Goal: Information Seeking & Learning: Learn about a topic

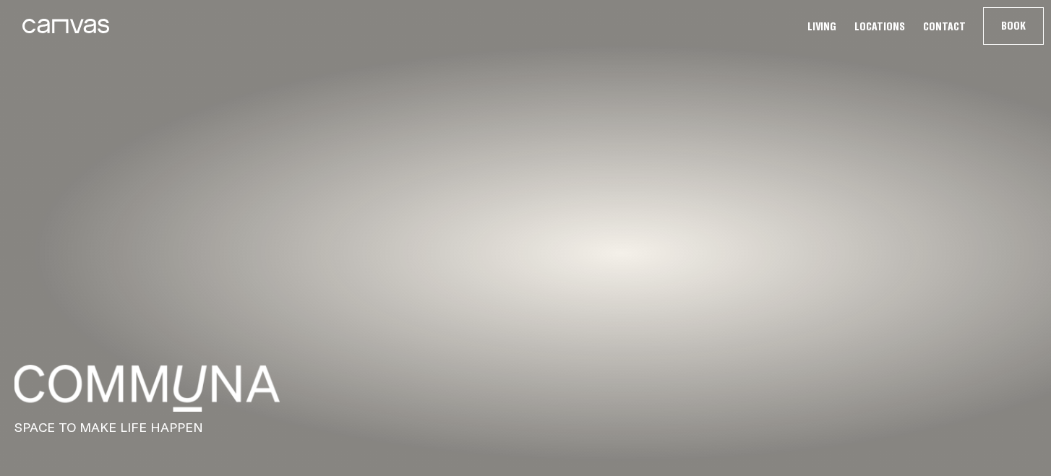
click at [890, 32] on link "Locations" at bounding box center [879, 26] width 59 height 15
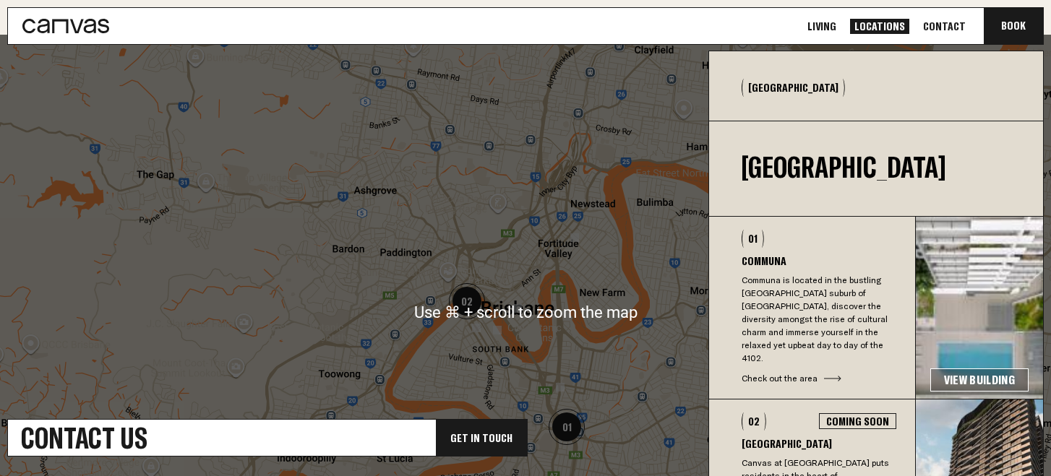
scroll to position [510, 0]
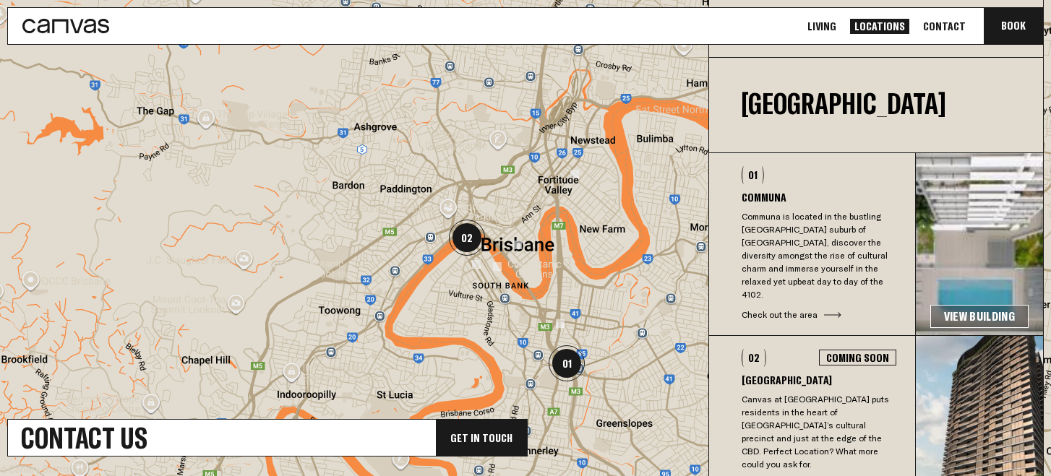
drag, startPoint x: 599, startPoint y: 254, endPoint x: 539, endPoint y: 254, distance: 60.0
click at [539, 254] on div at bounding box center [525, 248] width 1051 height 555
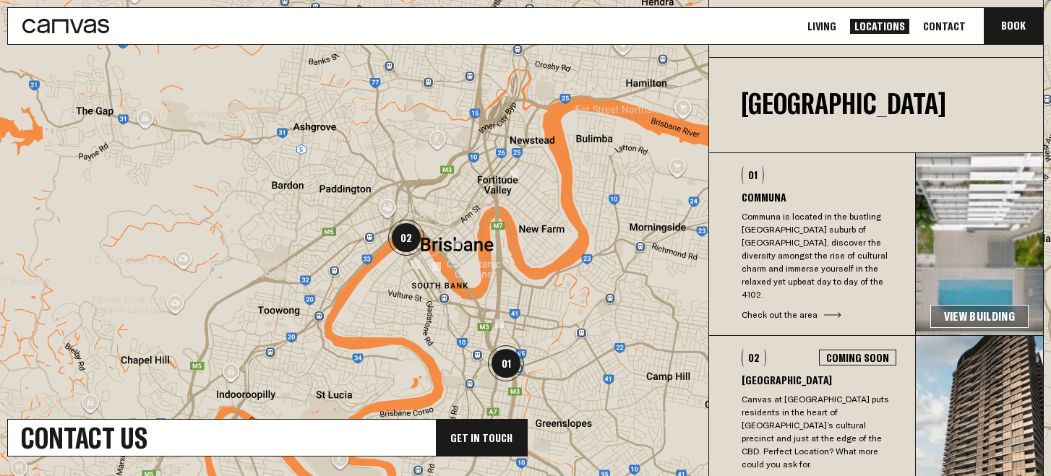
click at [458, 247] on img at bounding box center [457, 245] width 9 height 9
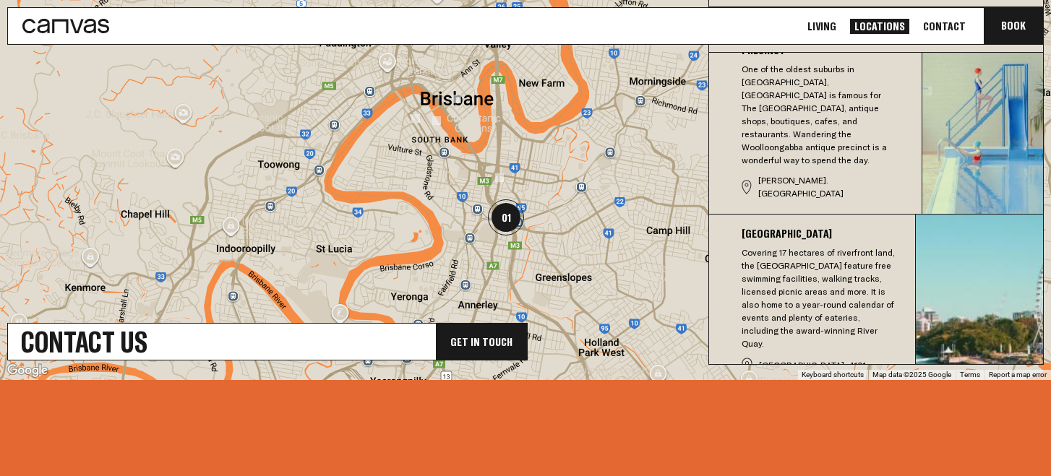
scroll to position [200, 0]
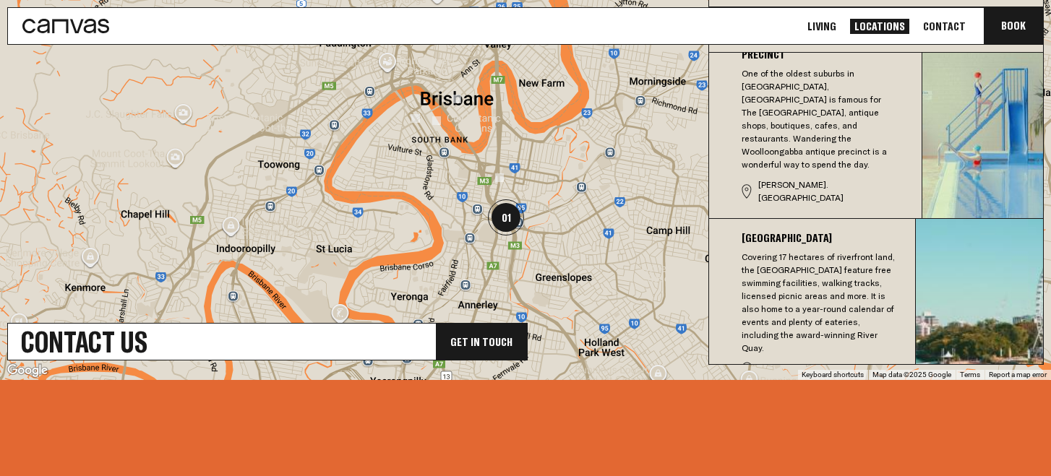
click at [500, 175] on img at bounding box center [499, 178] width 9 height 9
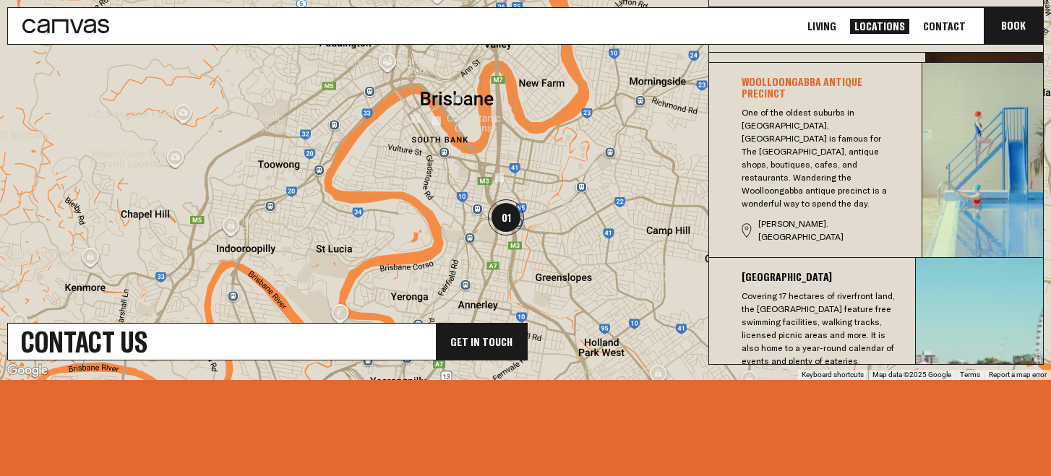
click at [505, 219] on img "01" at bounding box center [506, 218] width 36 height 36
click at [508, 210] on img "01" at bounding box center [506, 218] width 36 height 36
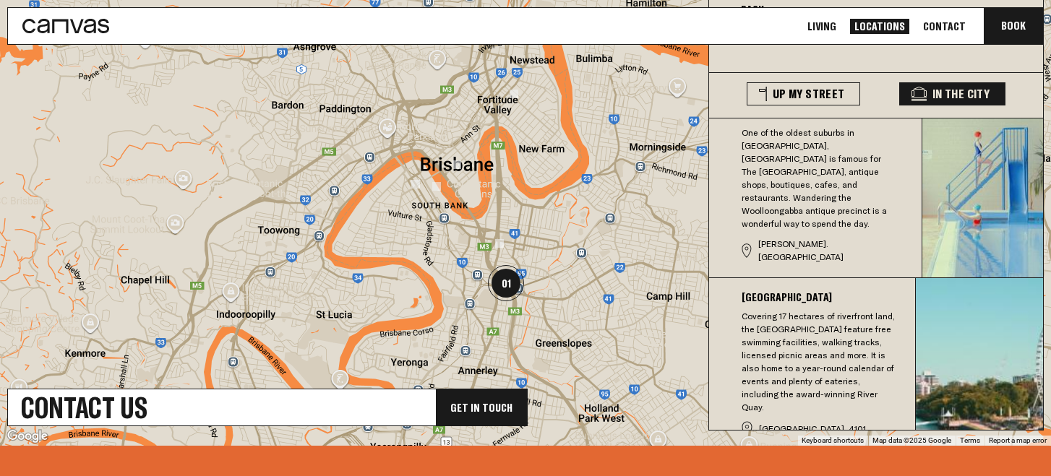
scroll to position [267, 0]
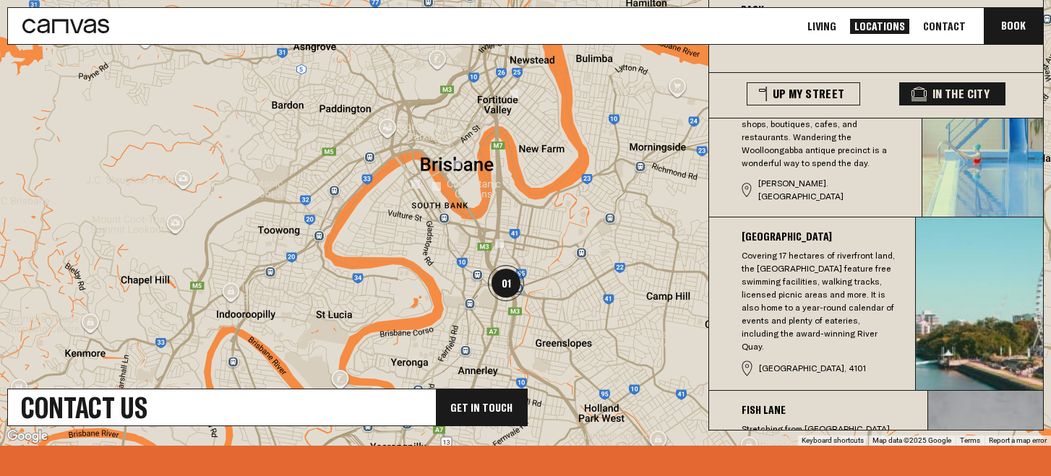
click at [863, 255] on p "Covering 17 hectares of riverfront land, the [GEOGRAPHIC_DATA] feature free swi…" at bounding box center [819, 301] width 155 height 104
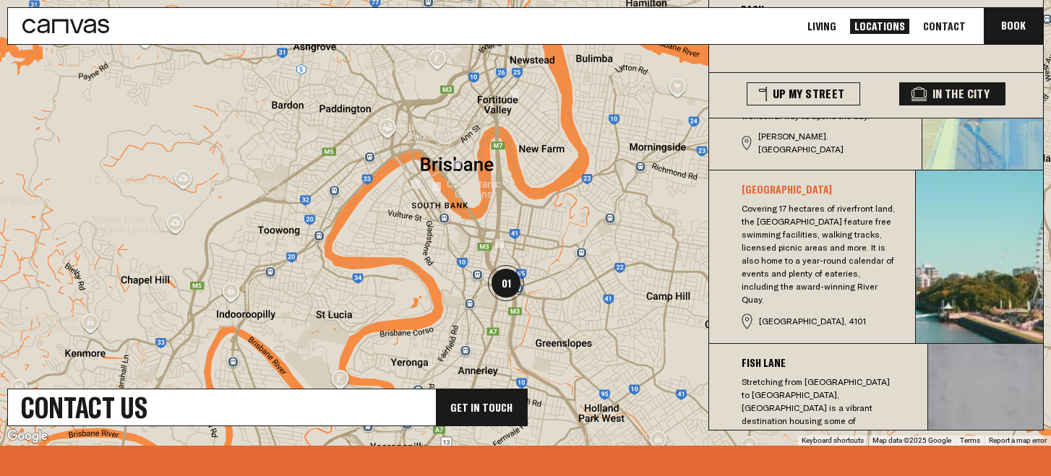
scroll to position [335, 0]
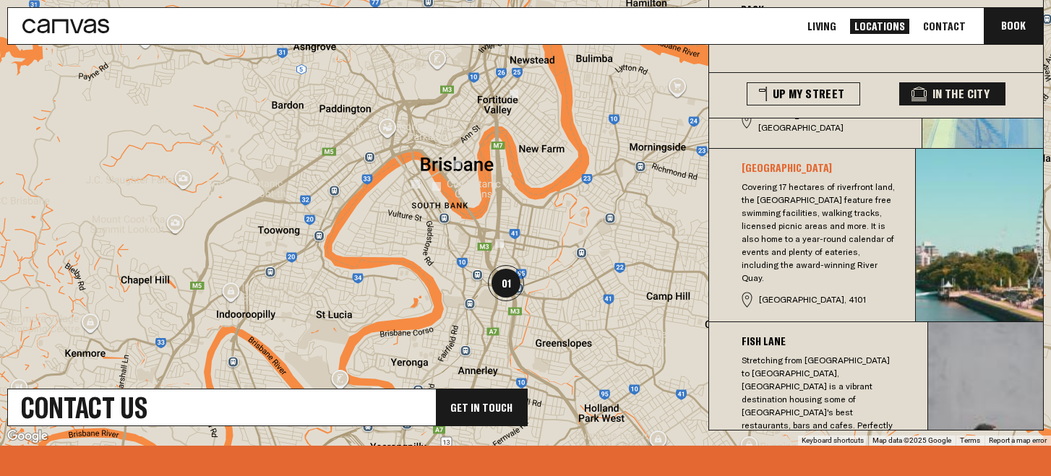
click at [828, 354] on p "Stretching from [GEOGRAPHIC_DATA] to [GEOGRAPHIC_DATA], [GEOGRAPHIC_DATA] is a …" at bounding box center [819, 438] width 155 height 169
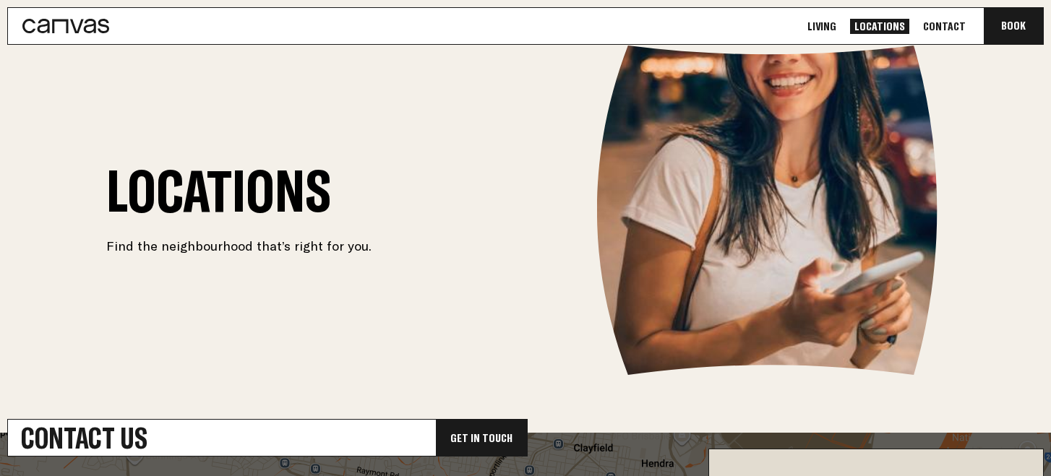
scroll to position [0, 0]
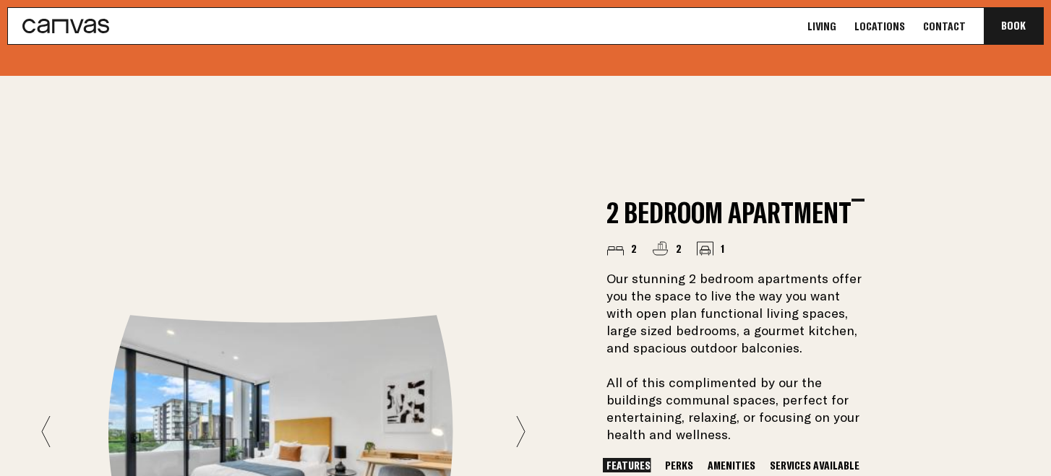
scroll to position [943, 0]
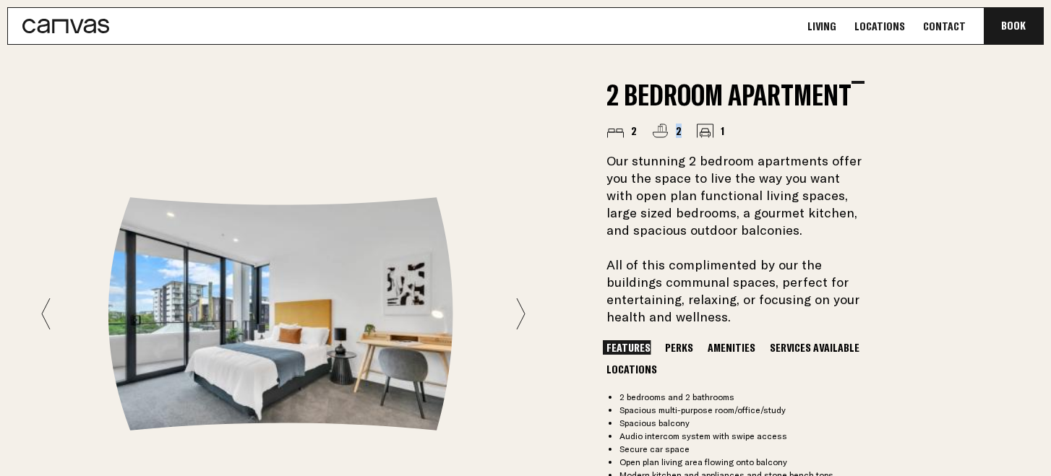
drag, startPoint x: 668, startPoint y: 133, endPoint x: 695, endPoint y: 133, distance: 27.5
click at [695, 133] on ul "2 2 1" at bounding box center [736, 130] width 258 height 15
click at [722, 132] on li "1" at bounding box center [710, 130] width 28 height 15
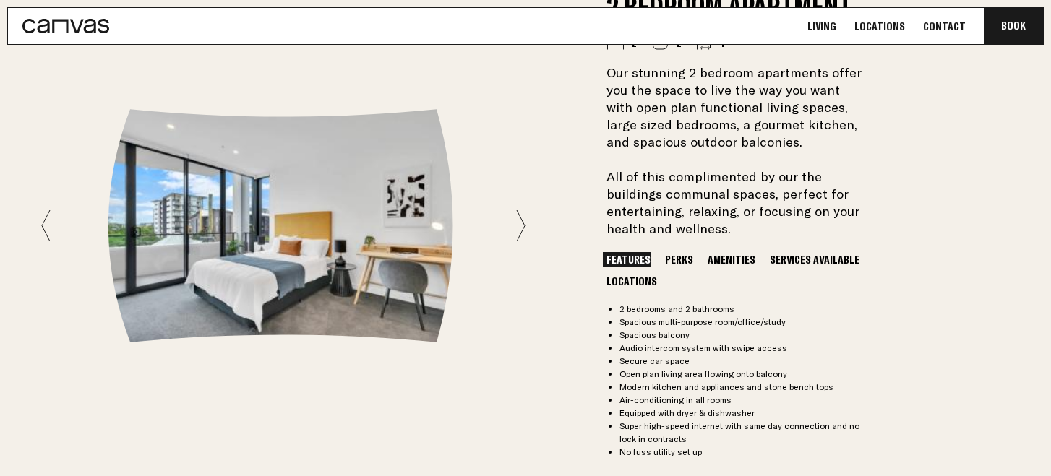
scroll to position [1050, 0]
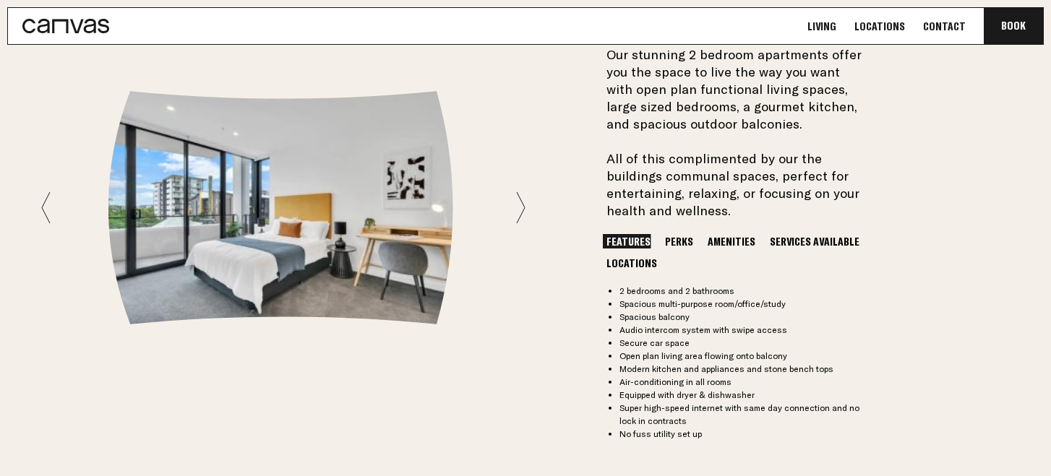
click at [534, 204] on div "2 Bedroom Apartment 2 2 1 Our stunning 2 bedroom apartments offer you the space…" at bounding box center [525, 208] width 1041 height 712
click at [526, 202] on div "2 Bedroom Apartment 2 2 1 Our stunning 2 bedroom apartments offer you the space…" at bounding box center [525, 208] width 1041 height 712
click at [506, 210] on div at bounding box center [283, 208] width 484 height 234
click at [516, 210] on icon at bounding box center [520, 208] width 9 height 33
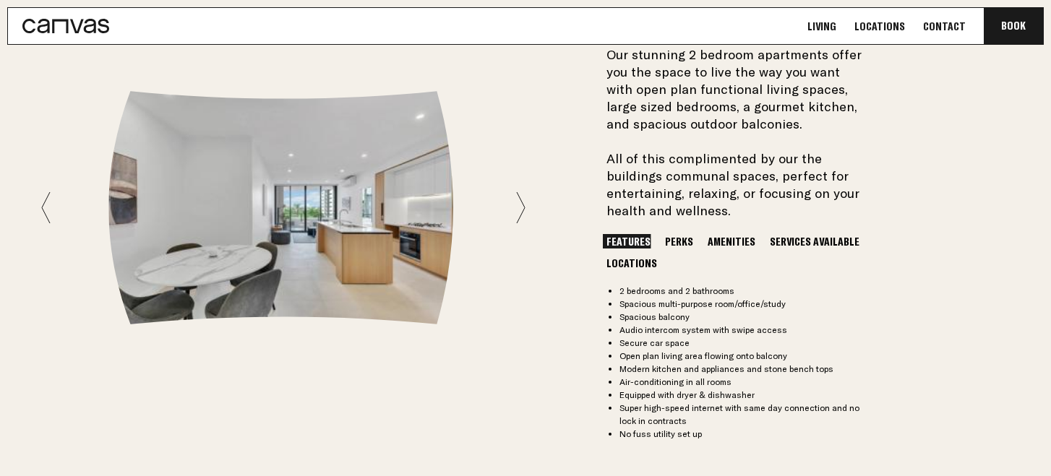
click at [516, 210] on icon at bounding box center [520, 208] width 9 height 33
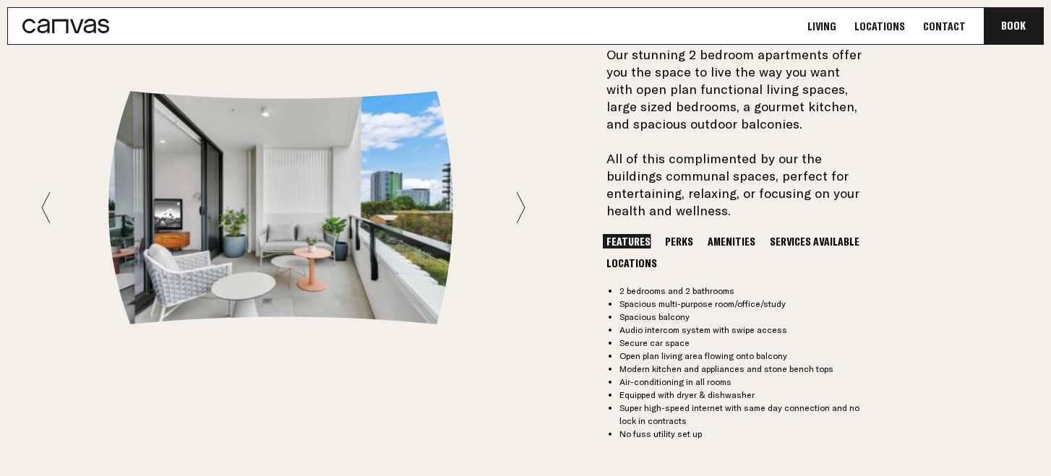
click at [516, 210] on icon at bounding box center [520, 208] width 9 height 33
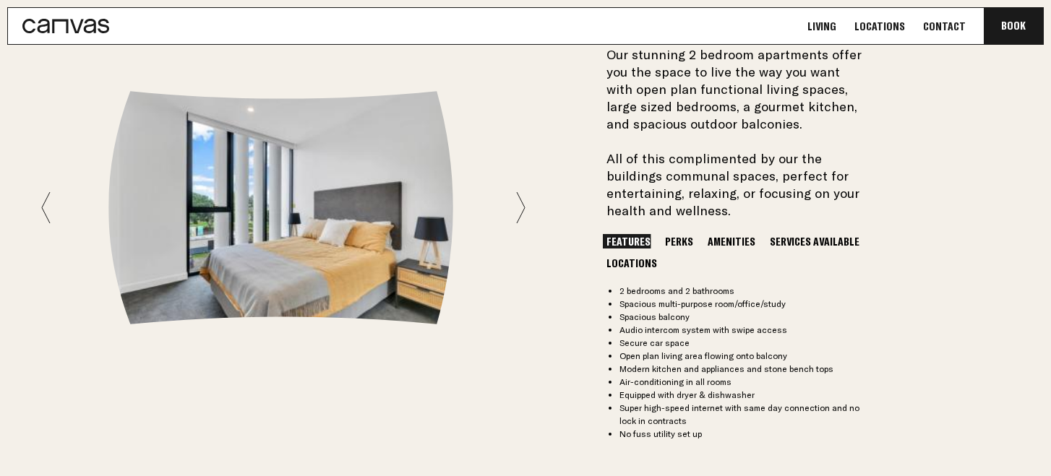
click at [517, 210] on icon at bounding box center [520, 208] width 9 height 33
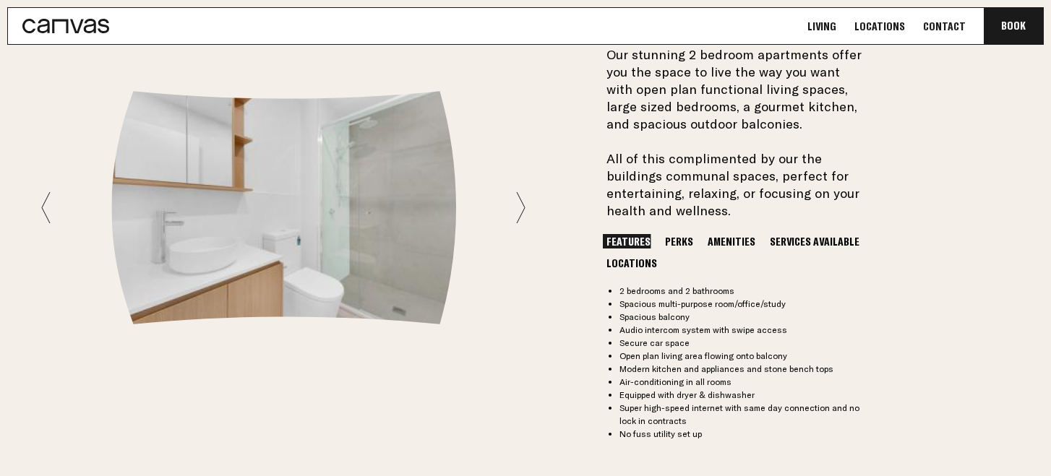
click at [517, 210] on icon at bounding box center [520, 208] width 9 height 33
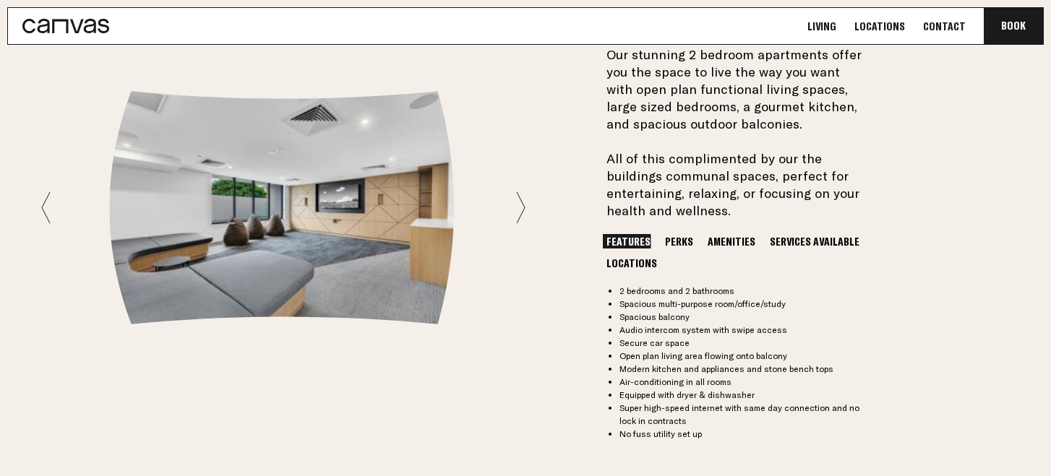
click at [517, 210] on icon at bounding box center [520, 208] width 9 height 33
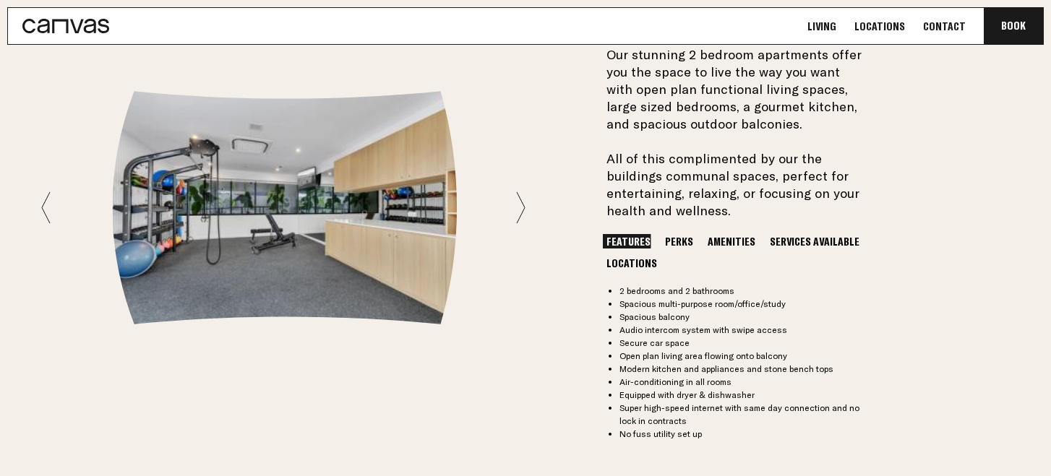
click at [517, 210] on icon at bounding box center [520, 208] width 9 height 33
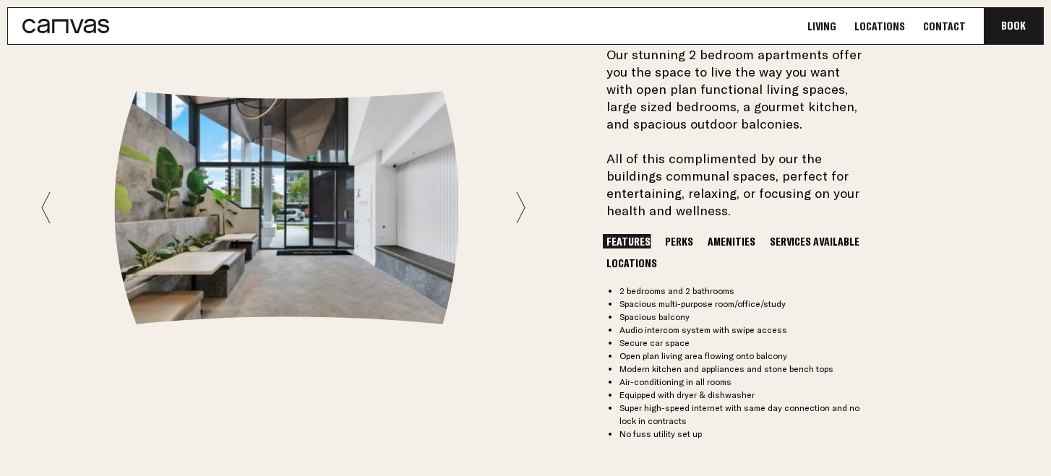
click at [517, 210] on icon at bounding box center [520, 208] width 9 height 33
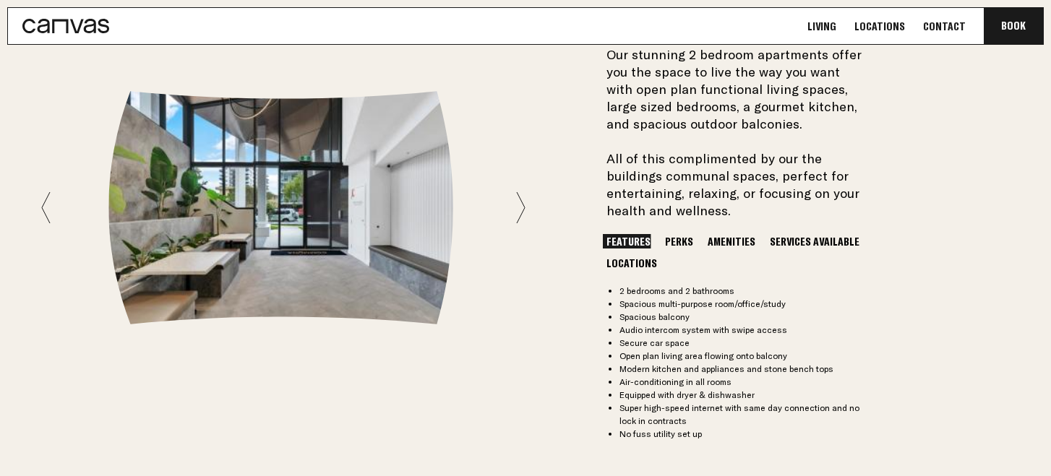
click at [517, 210] on icon at bounding box center [520, 208] width 9 height 33
click at [687, 238] on button "Perks" at bounding box center [679, 241] width 35 height 14
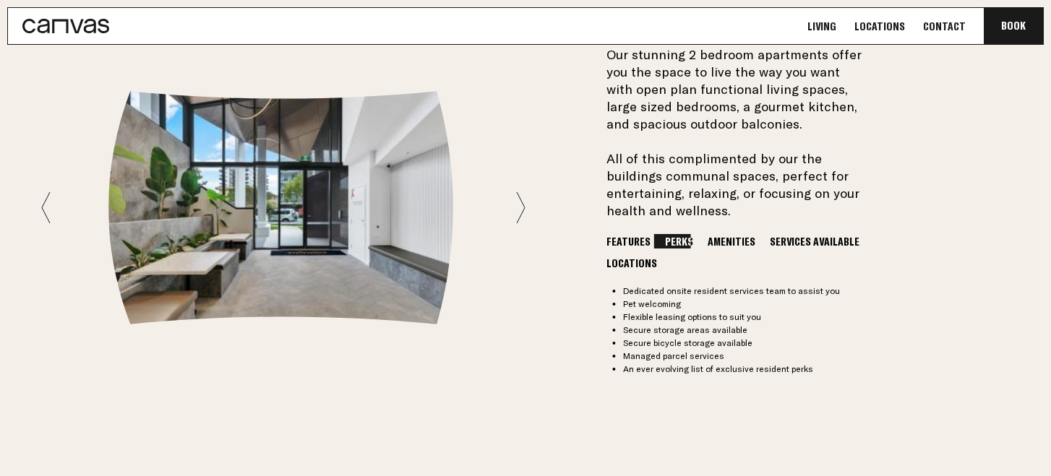
click at [711, 240] on button "Amenities" at bounding box center [731, 241] width 55 height 14
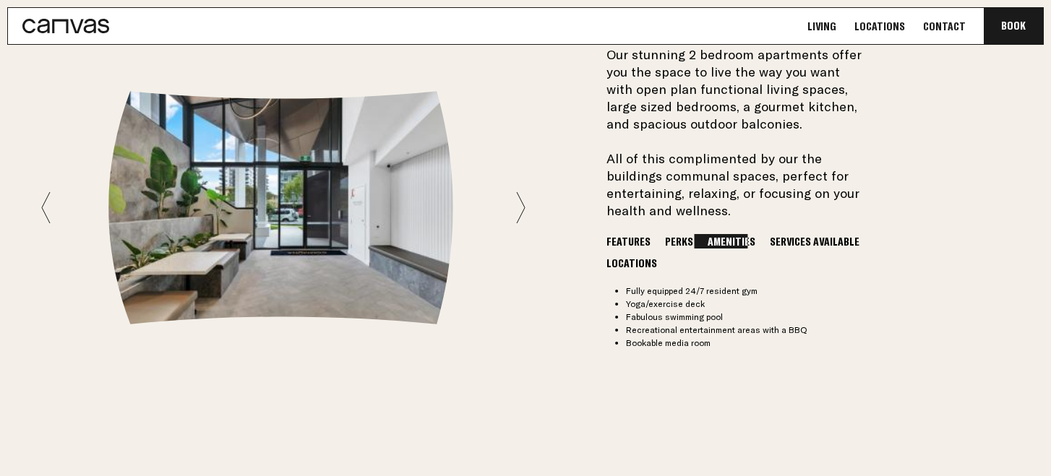
click at [792, 240] on button "Services Available" at bounding box center [814, 241] width 97 height 14
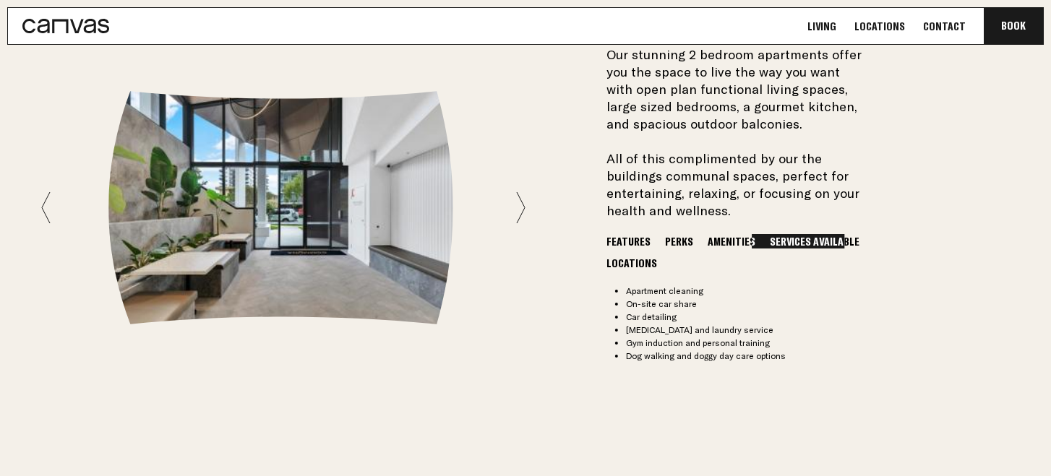
click at [628, 262] on button "Locations" at bounding box center [632, 263] width 58 height 14
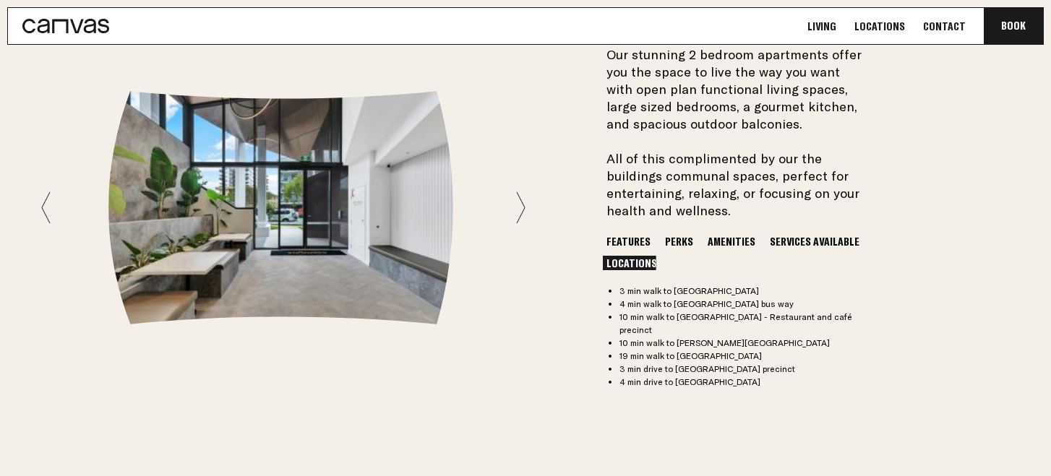
click at [524, 207] on icon at bounding box center [521, 207] width 8 height 31
click at [43, 209] on icon at bounding box center [46, 207] width 8 height 31
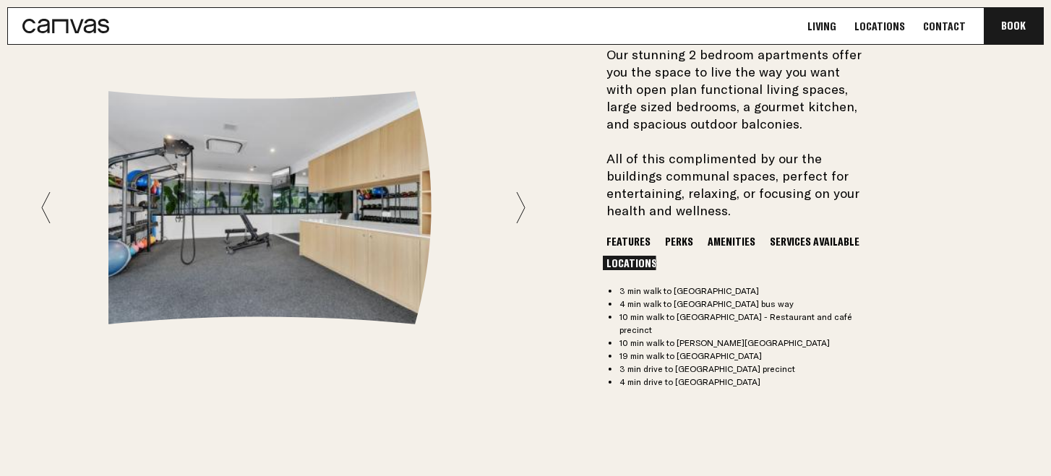
click at [43, 209] on icon at bounding box center [46, 207] width 8 height 31
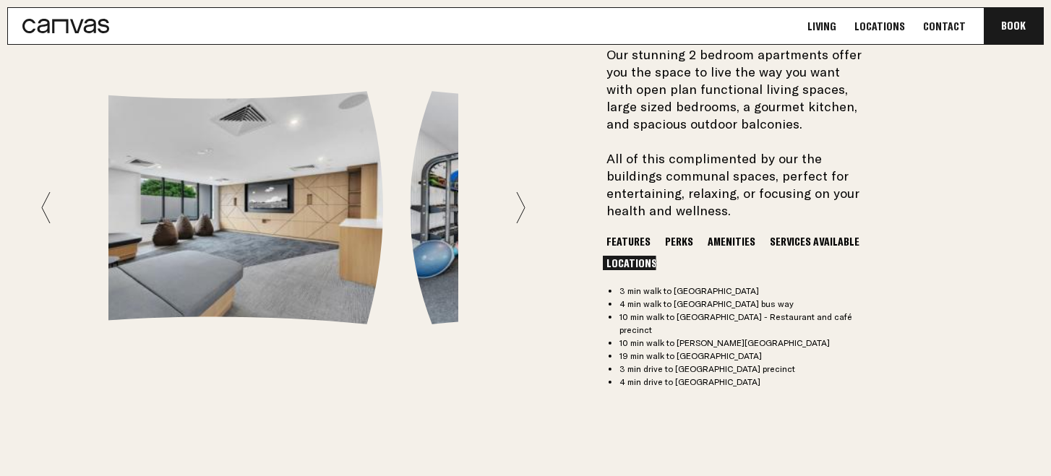
click at [43, 209] on icon at bounding box center [46, 207] width 8 height 31
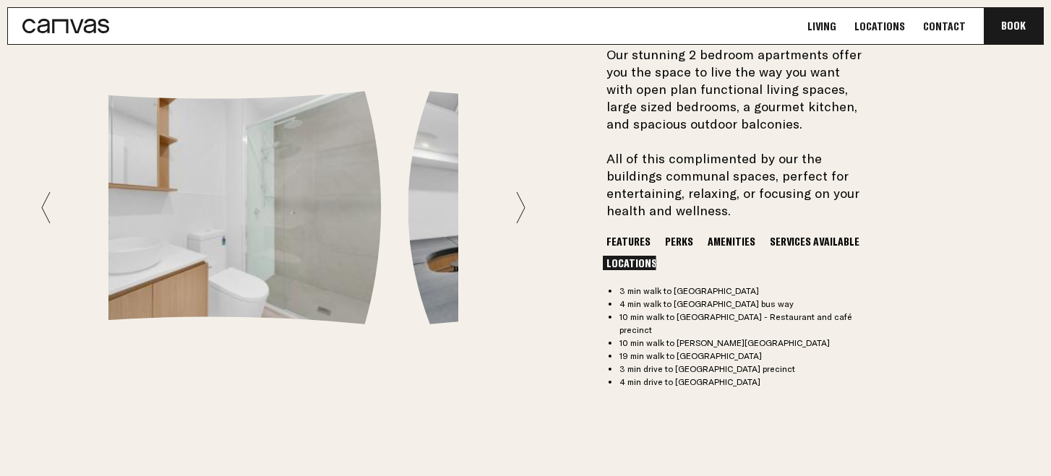
click at [43, 209] on icon at bounding box center [46, 207] width 8 height 31
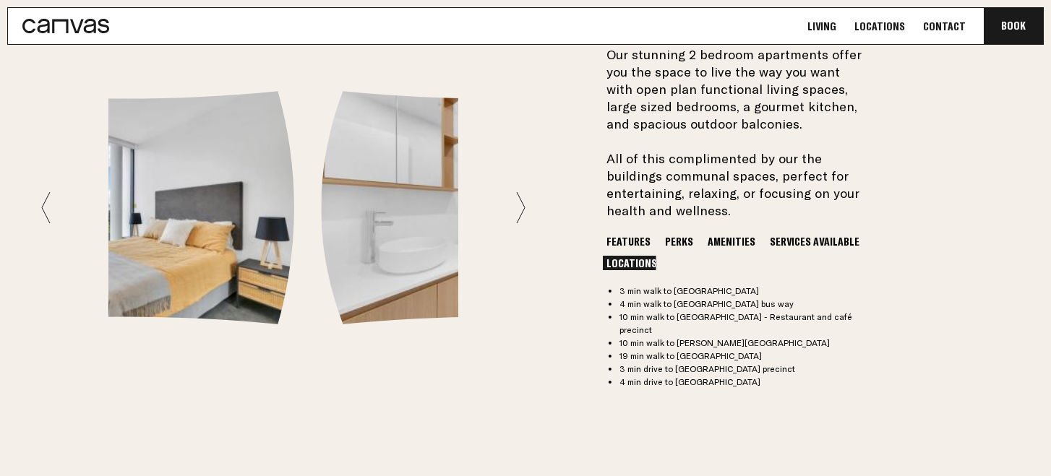
click at [43, 209] on icon at bounding box center [46, 207] width 8 height 31
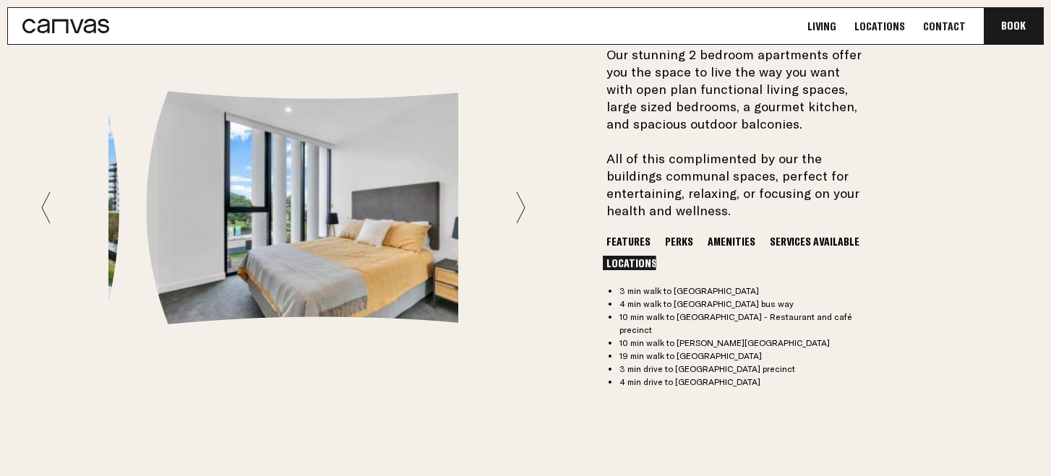
click at [43, 209] on icon at bounding box center [46, 207] width 8 height 31
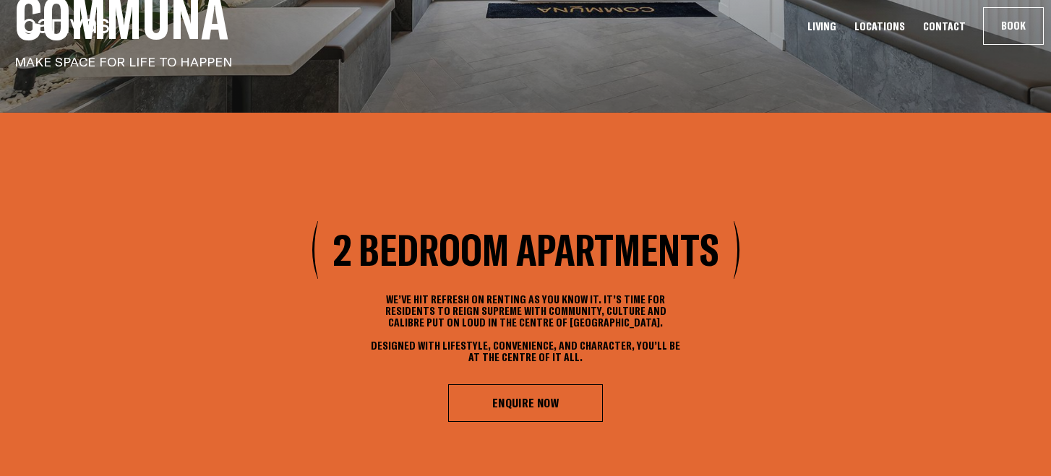
scroll to position [0, 0]
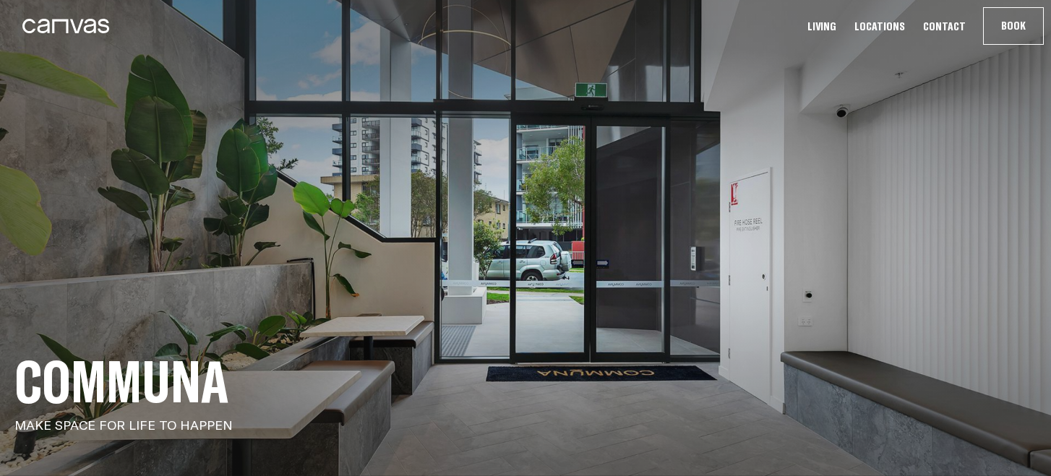
click at [896, 37] on ul "Living Locations Contact Book Communa" at bounding box center [926, 26] width 254 height 36
click at [892, 23] on link "Locations" at bounding box center [879, 26] width 59 height 15
click at [890, 20] on link "Locations" at bounding box center [879, 26] width 59 height 15
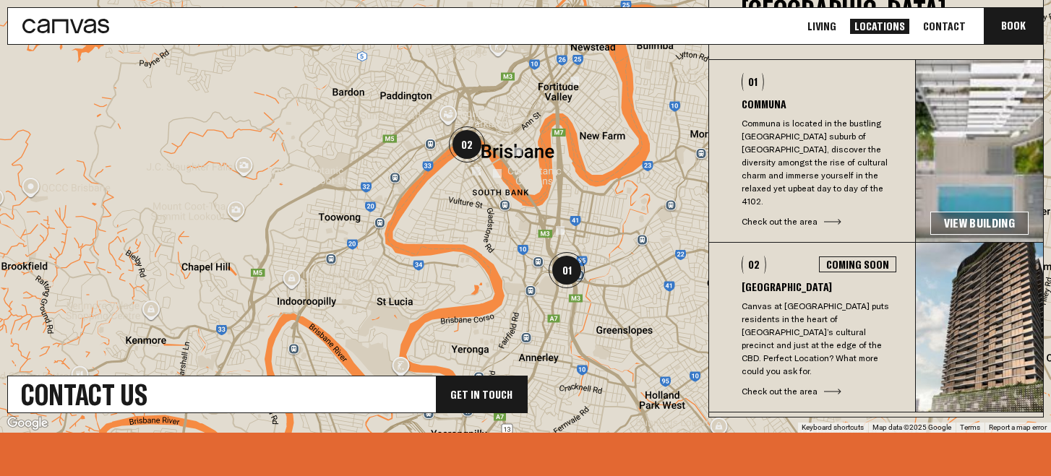
click at [834, 27] on link "Living" at bounding box center [822, 26] width 38 height 15
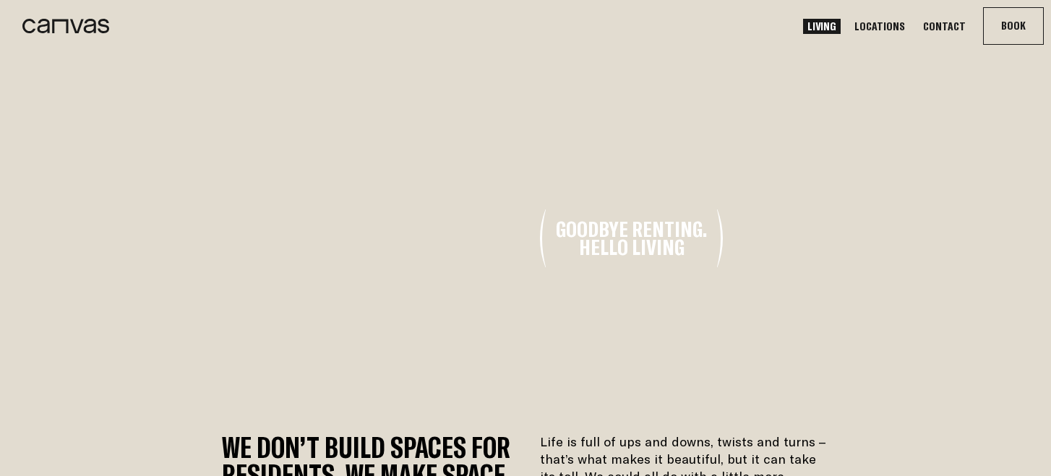
click at [896, 20] on link "Locations" at bounding box center [879, 26] width 59 height 15
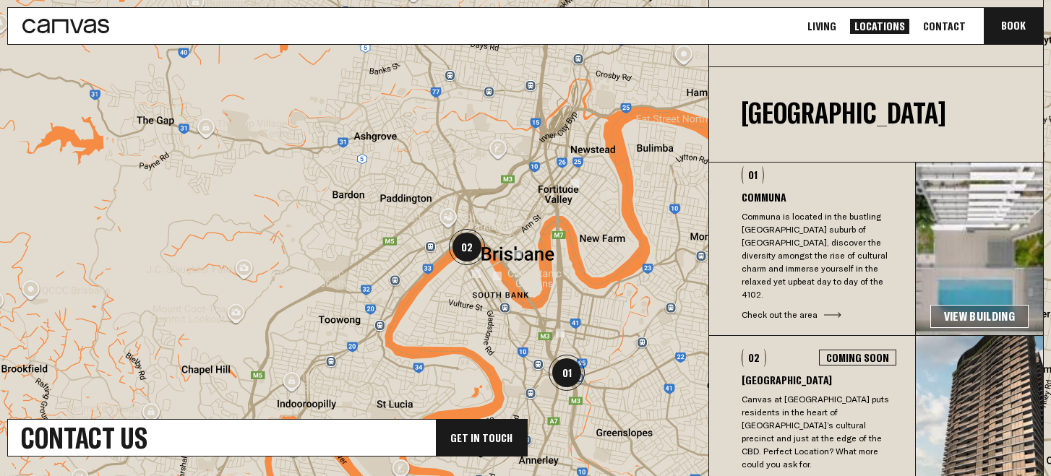
scroll to position [39, 0]
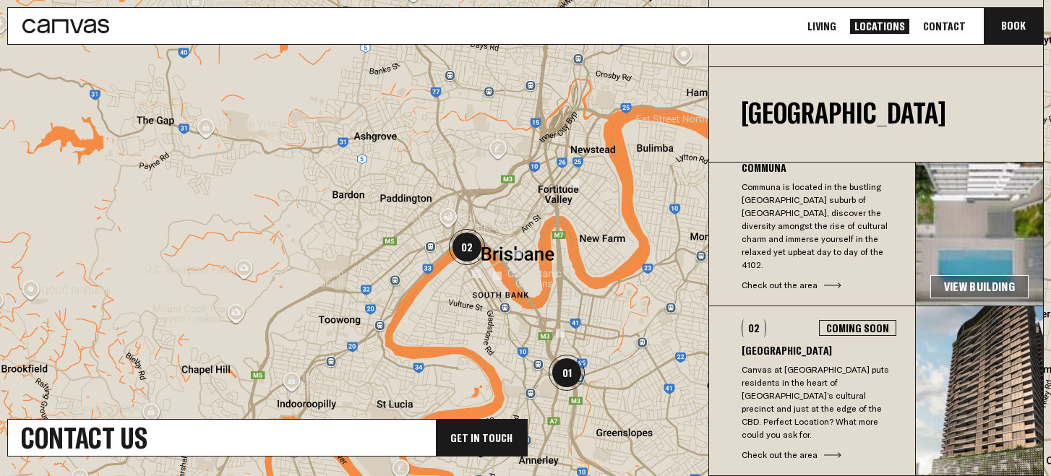
click at [521, 258] on img at bounding box center [517, 254] width 9 height 9
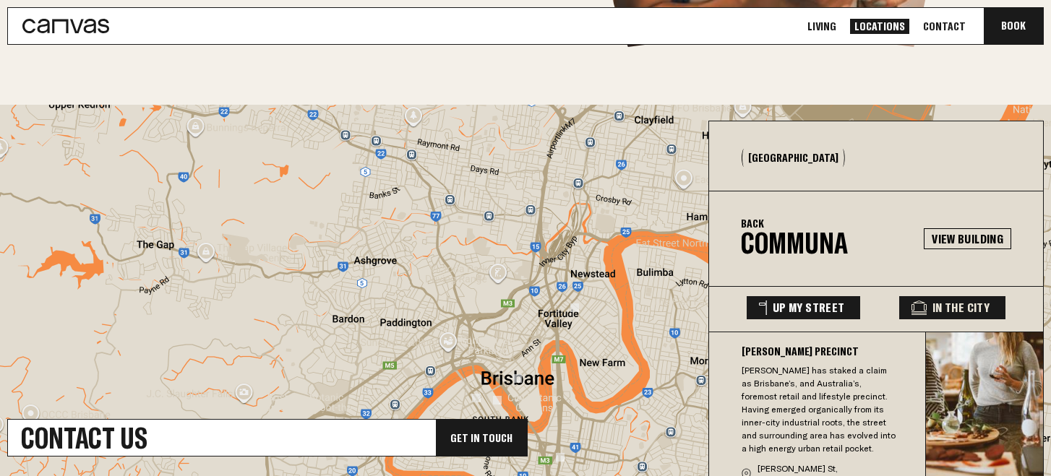
scroll to position [341, 0]
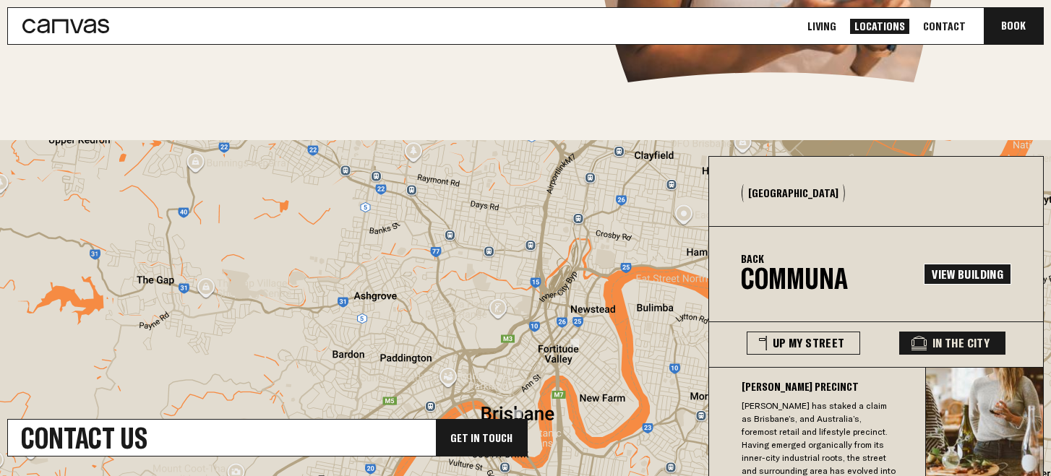
click at [976, 282] on link "View Building" at bounding box center [967, 274] width 87 height 21
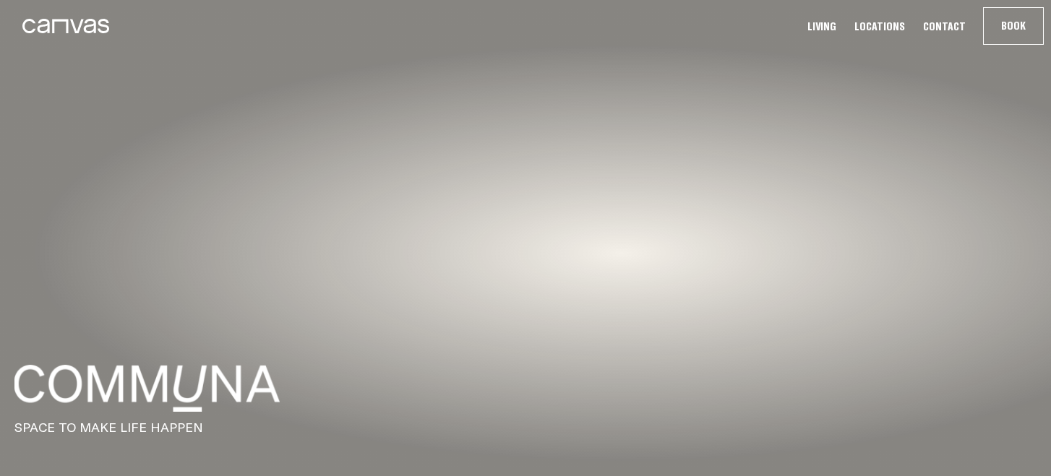
click at [885, 29] on link "Locations" at bounding box center [879, 26] width 59 height 15
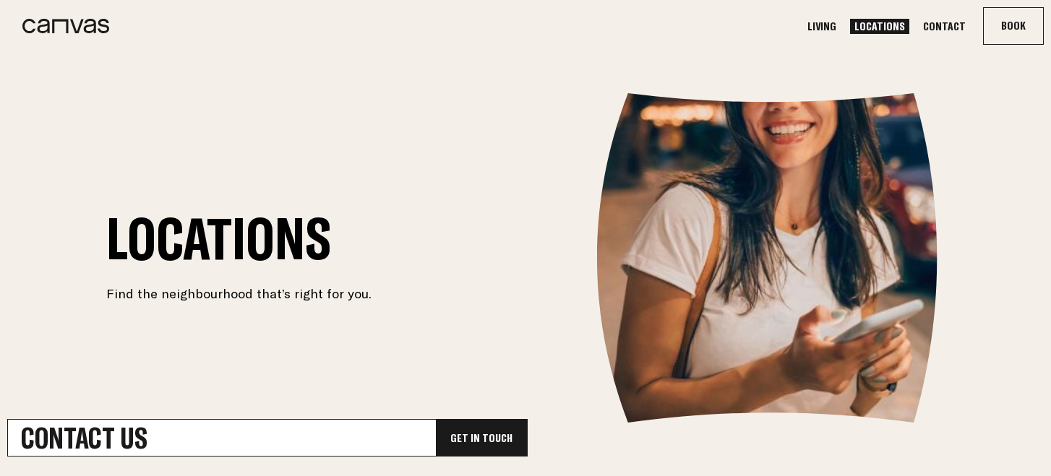
click at [886, 33] on link "Locations" at bounding box center [879, 26] width 59 height 15
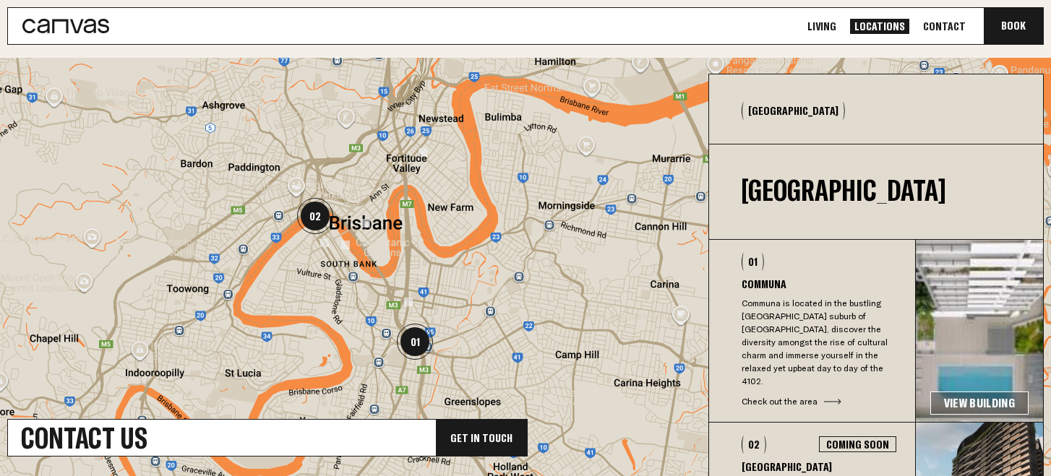
drag, startPoint x: 561, startPoint y: 424, endPoint x: 389, endPoint y: 302, distance: 211.0
click at [389, 302] on div at bounding box center [525, 335] width 1051 height 555
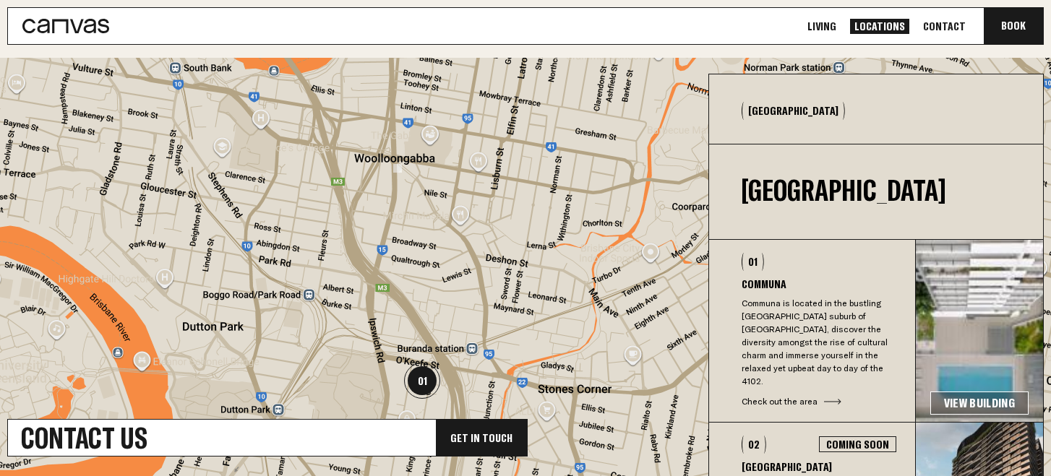
drag, startPoint x: 408, startPoint y: 299, endPoint x: 480, endPoint y: 200, distance: 122.2
click at [480, 201] on div at bounding box center [525, 335] width 1051 height 555
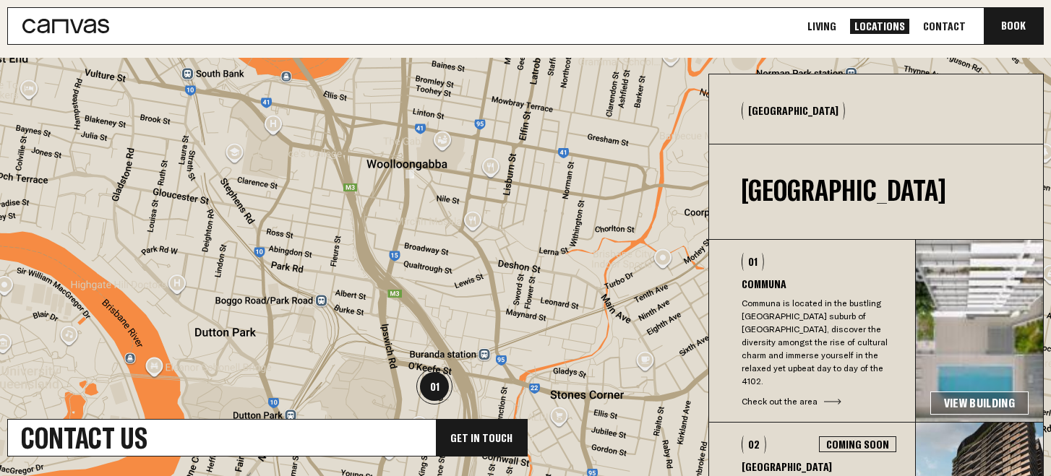
drag, startPoint x: 487, startPoint y: 317, endPoint x: 499, endPoint y: 315, distance: 12.4
click at [499, 315] on div at bounding box center [525, 335] width 1051 height 555
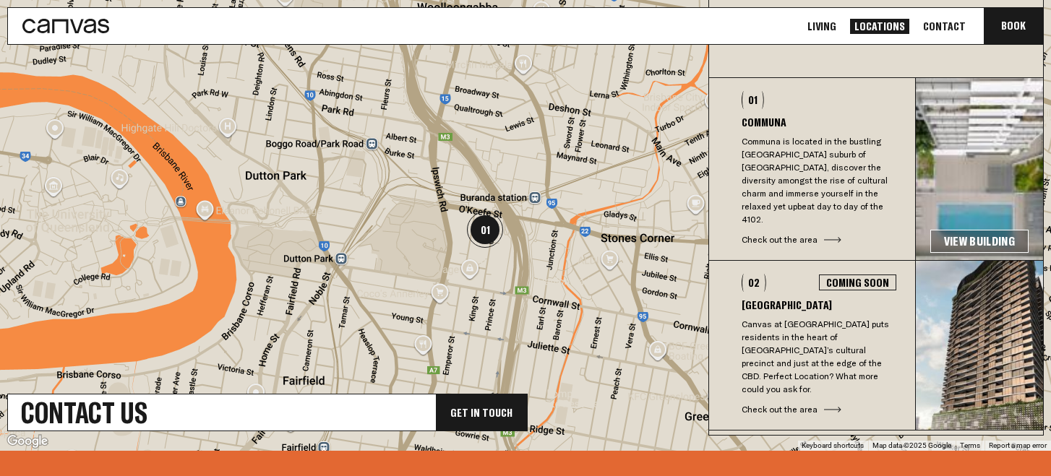
drag, startPoint x: 518, startPoint y: 367, endPoint x: 570, endPoint y: 372, distance: 53.0
click at [570, 372] on div at bounding box center [525, 173] width 1051 height 555
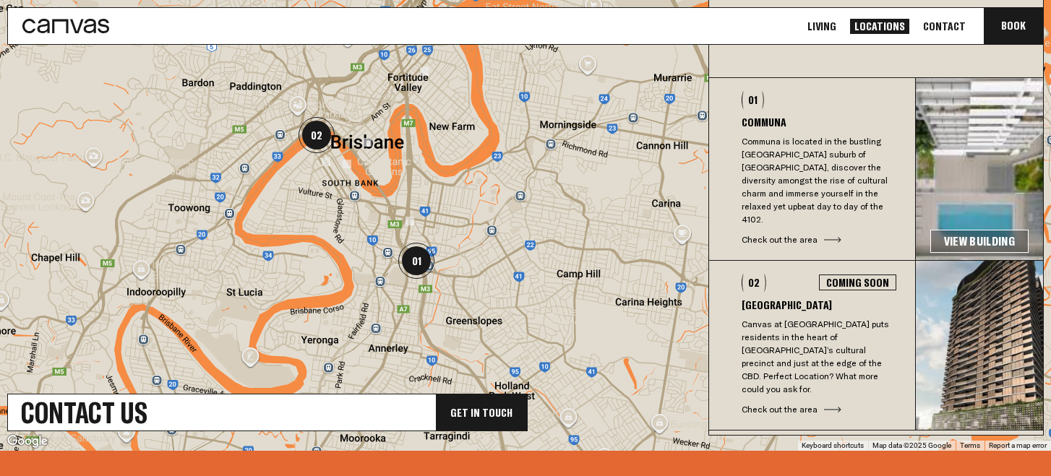
drag, startPoint x: 477, startPoint y: 210, endPoint x: 398, endPoint y: 228, distance: 81.6
click at [398, 228] on div at bounding box center [525, 173] width 1051 height 555
